Goal: Information Seeking & Learning: Learn about a topic

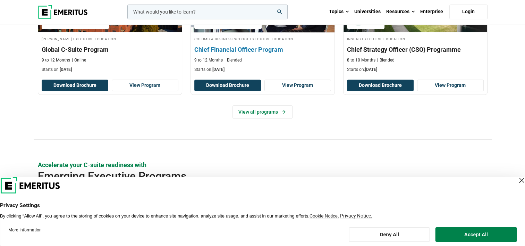
scroll to position [351, 0]
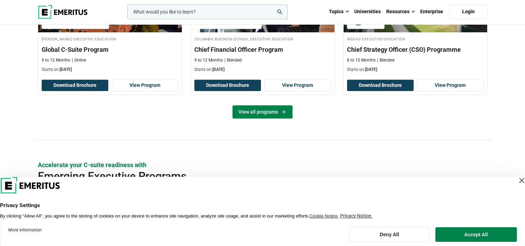
click at [276, 111] on link "View all programs" at bounding box center [262, 111] width 60 height 13
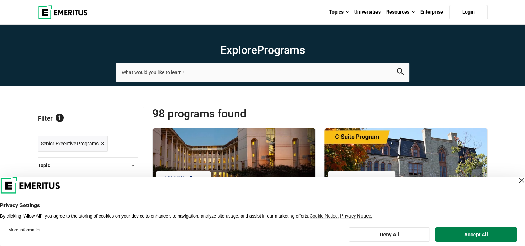
click at [517, 182] on div "Close Layer" at bounding box center [522, 180] width 10 height 10
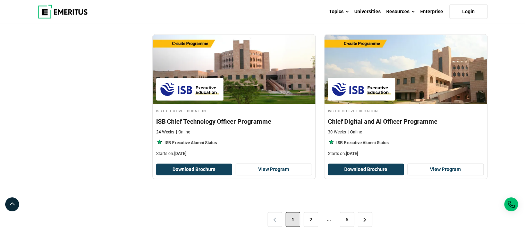
scroll to position [1384, 0]
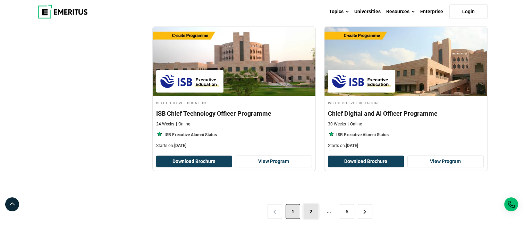
click at [311, 210] on link "2" at bounding box center [311, 211] width 15 height 15
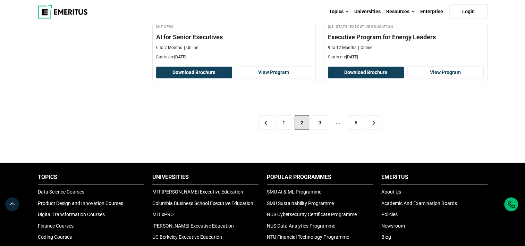
scroll to position [1482, 0]
click at [319, 119] on link "3" at bounding box center [320, 122] width 15 height 15
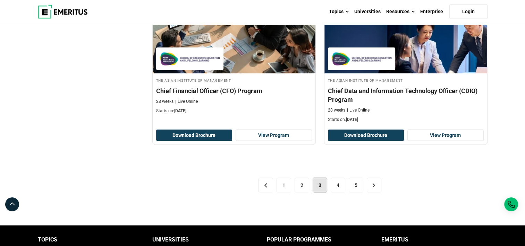
scroll to position [1433, 0]
click at [336, 178] on link "4" at bounding box center [338, 185] width 15 height 15
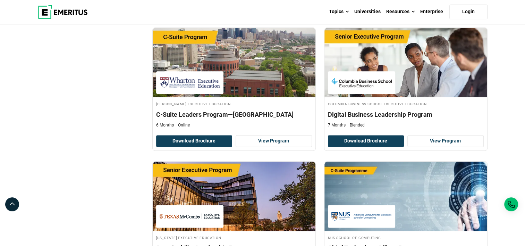
scroll to position [821, 0]
